Goal: Information Seeking & Learning: Learn about a topic

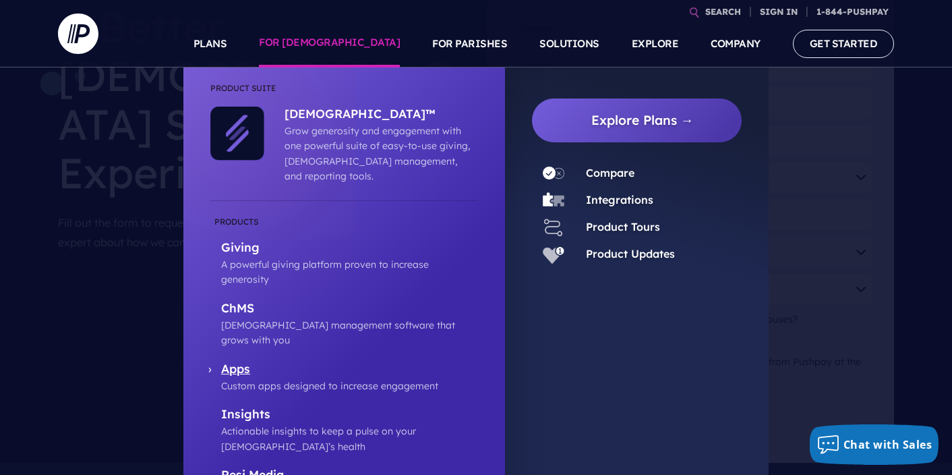
scroll to position [156, 0]
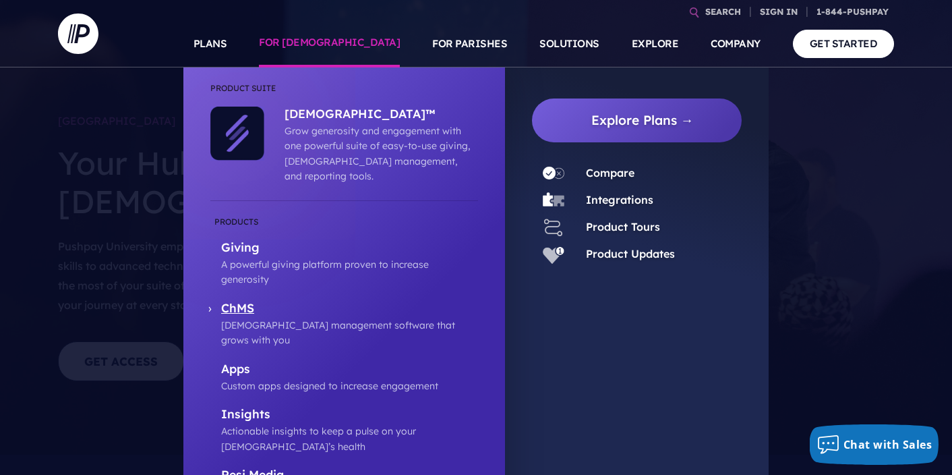
click at [241, 301] on p "ChMS" at bounding box center [349, 309] width 257 height 17
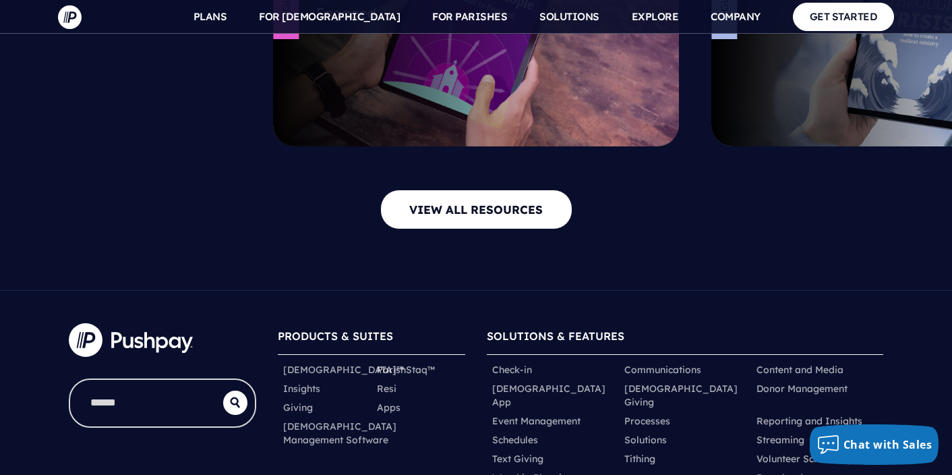
scroll to position [6087, 0]
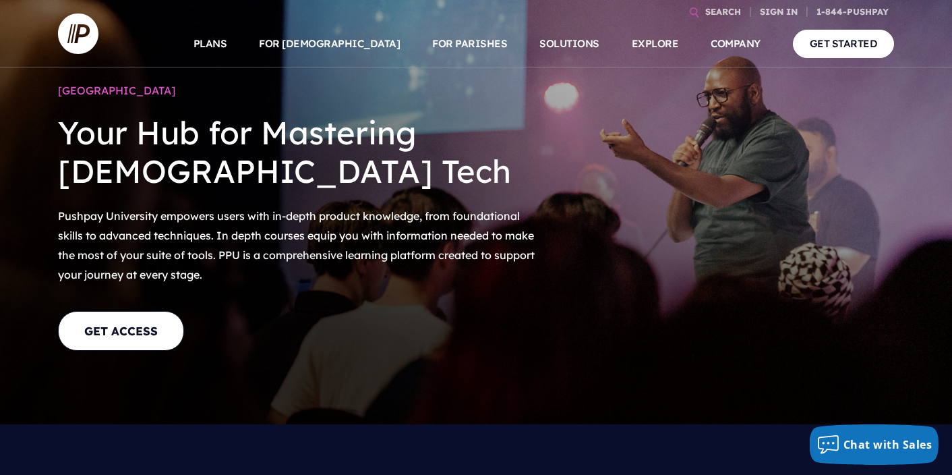
scroll to position [31, 0]
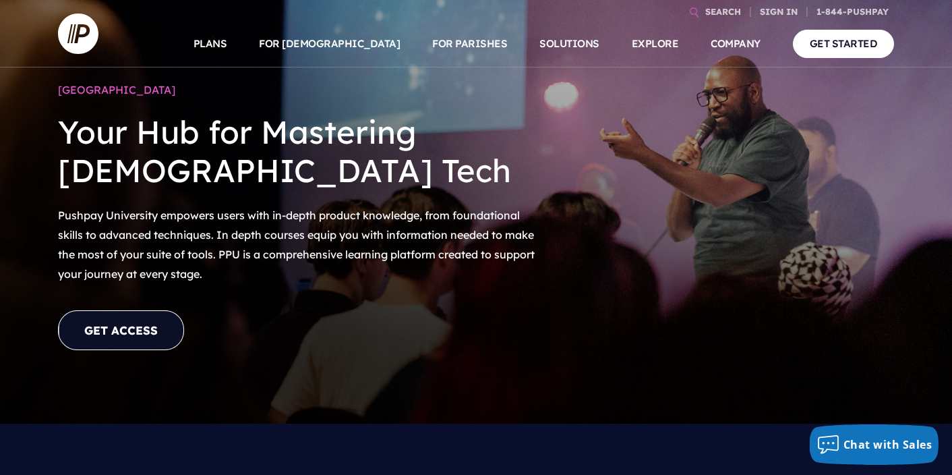
click at [148, 319] on link "GET ACCESS" at bounding box center [121, 330] width 126 height 40
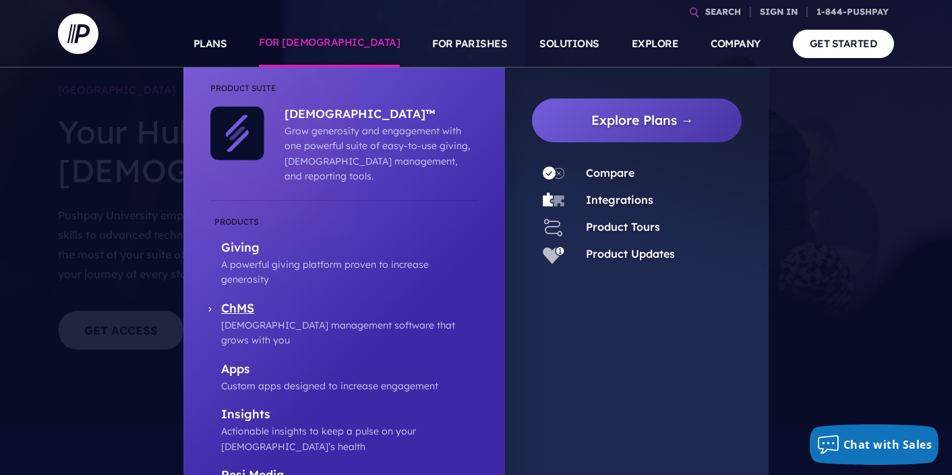
click at [251, 301] on p "ChMS" at bounding box center [349, 309] width 257 height 17
